Goal: Task Accomplishment & Management: Use online tool/utility

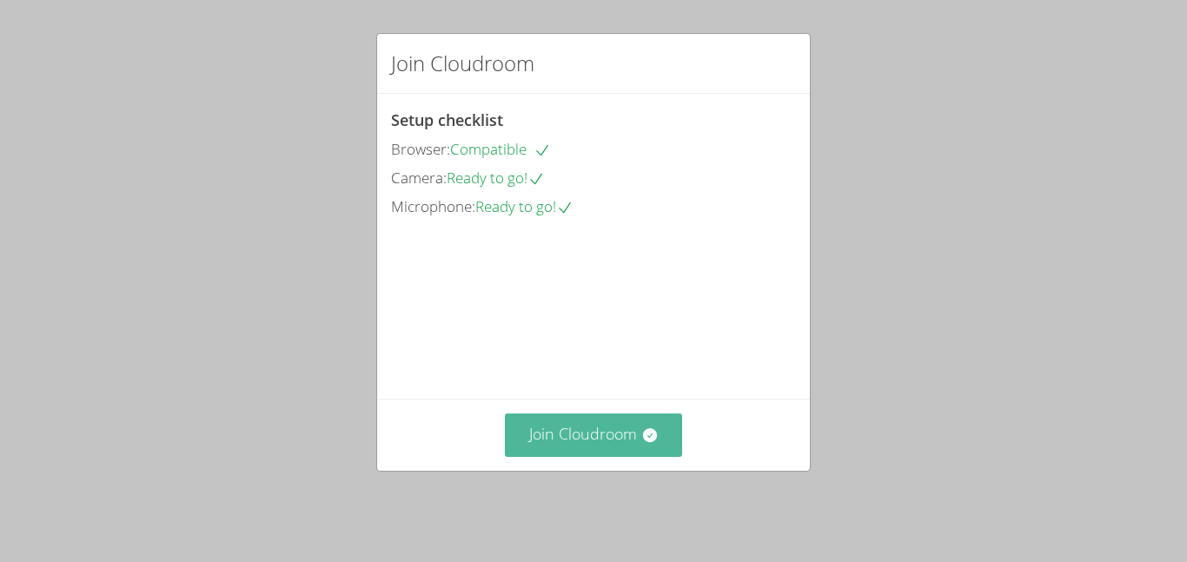
click at [640, 425] on button "Join Cloudroom" at bounding box center [594, 435] width 178 height 43
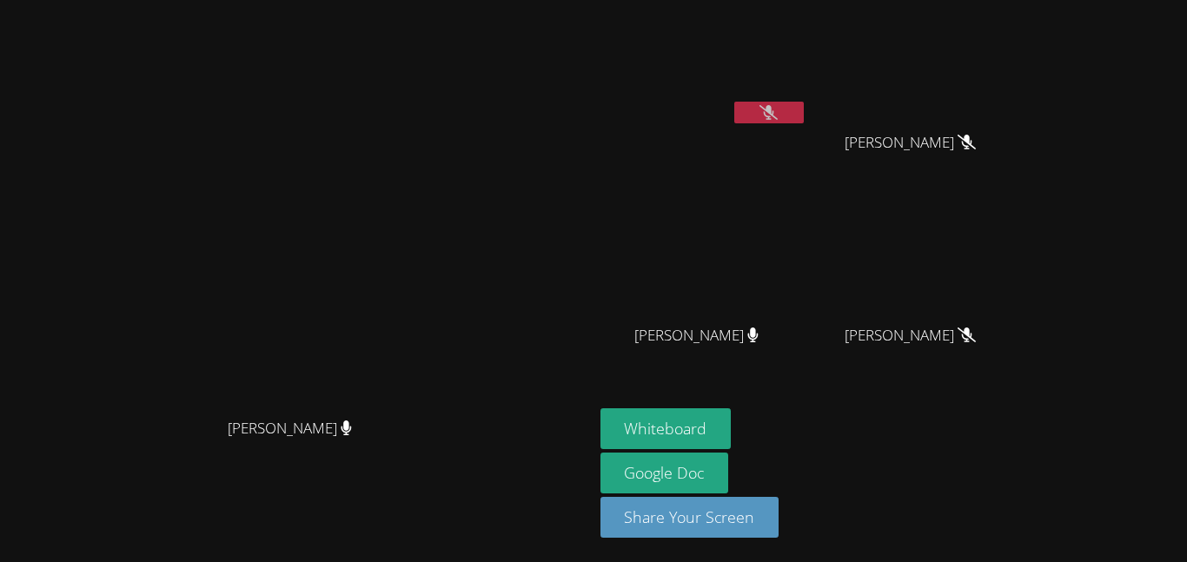
click at [1028, 389] on aside "JONAS VALLE ANGEL ROMERO ANGEL ROMERO GERARDO ADAME GERARDO ADAME MILA’VAE TAVA…" at bounding box center [811, 281] width 435 height 562
click at [1028, 396] on aside "JONAS VALLE ANGEL ROMERO ANGEL ROMERO GERARDO ADAME GERARDO ADAME MILA’VAE TAVA…" at bounding box center [811, 281] width 435 height 562
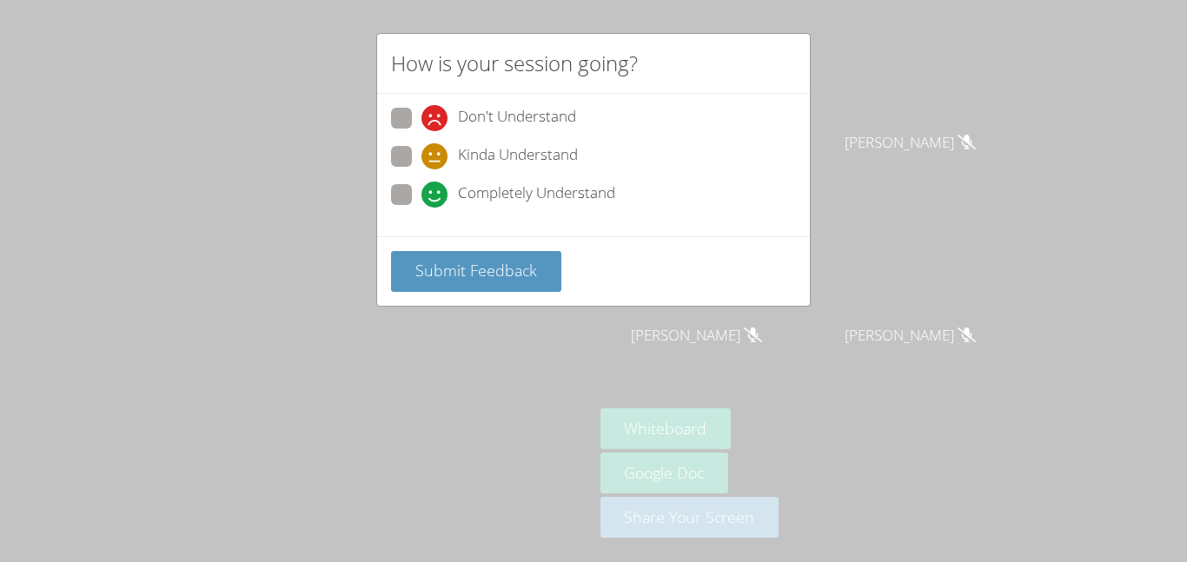
click at [516, 170] on div "Kinda Understand" at bounding box center [593, 161] width 405 height 31
click at [516, 152] on span "Kinda Understand" at bounding box center [518, 156] width 120 height 26
click at [436, 152] on input "Kinda Understand" at bounding box center [429, 153] width 15 height 15
radio input "true"
click at [493, 260] on span "Submit Feedback" at bounding box center [477, 270] width 122 height 21
